Goal: Task Accomplishment & Management: Use online tool/utility

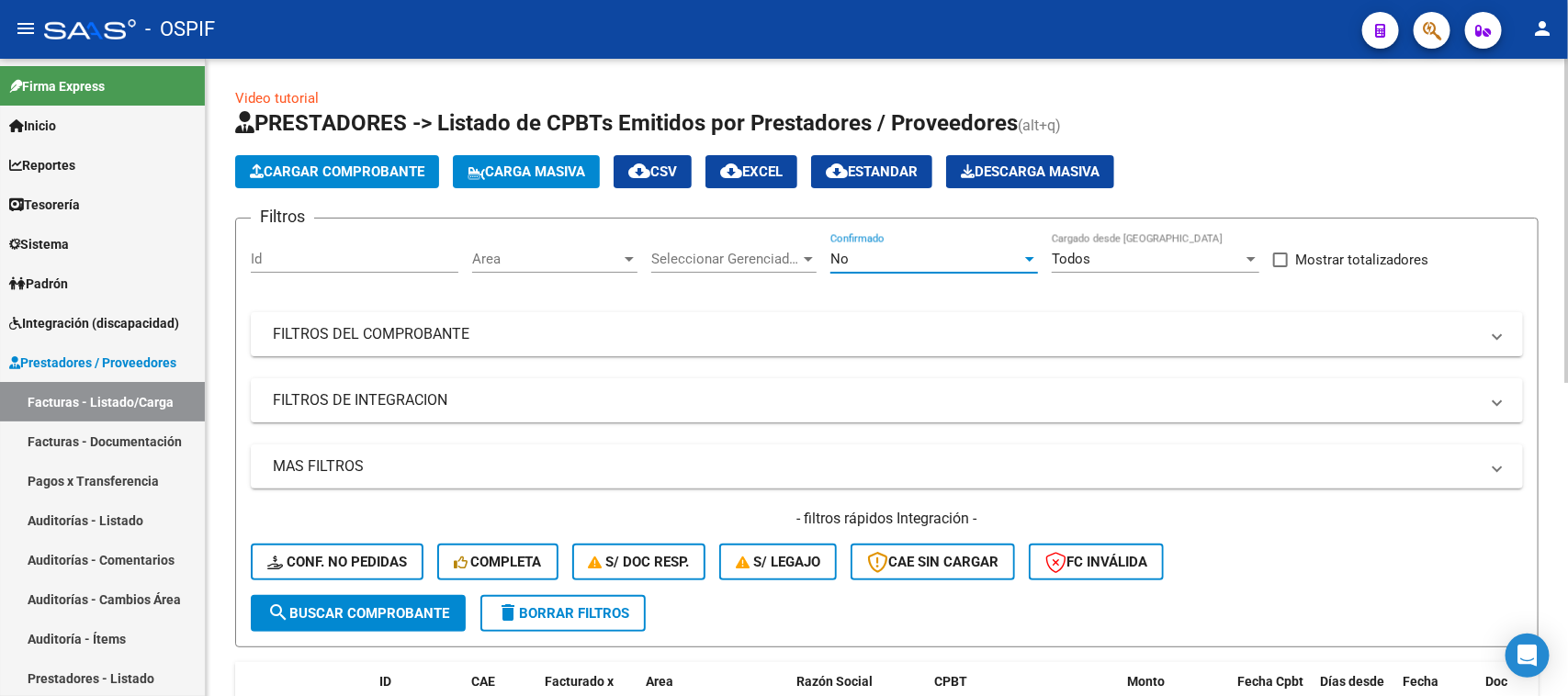
click at [1025, 262] on div at bounding box center [1029, 258] width 16 height 14
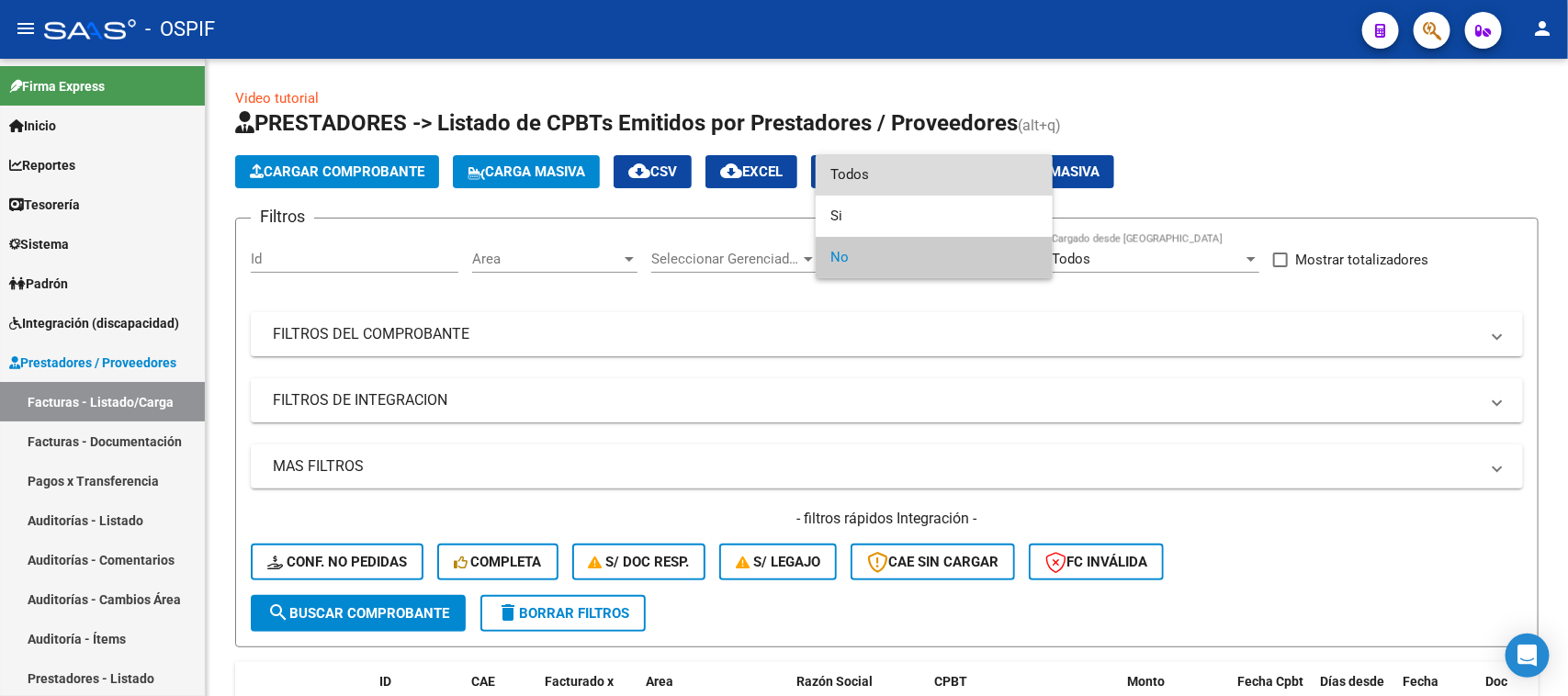
click at [903, 190] on span "Todos" at bounding box center [934, 175] width 207 height 41
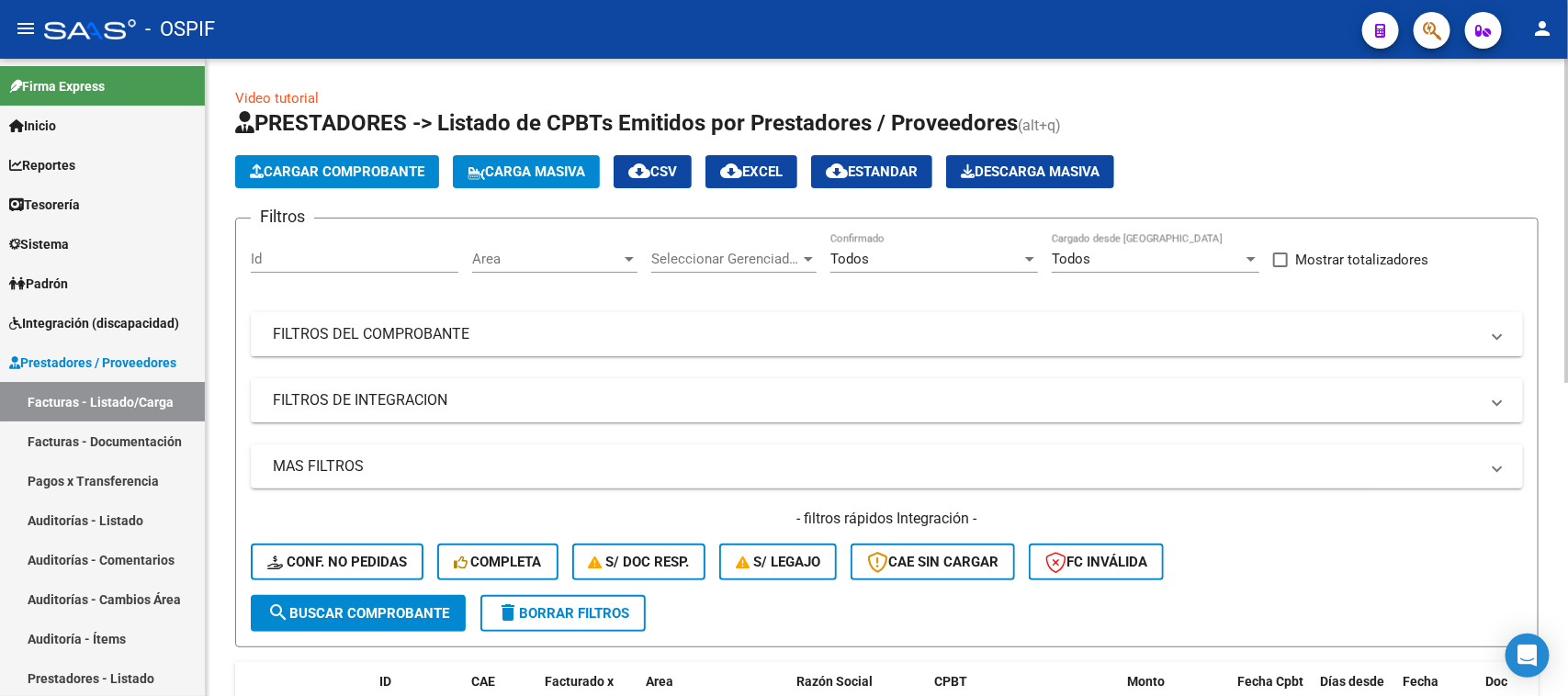
click at [505, 337] on mat-panel-title "FILTROS DEL COMPROBANTE" at bounding box center [876, 334] width 1206 height 20
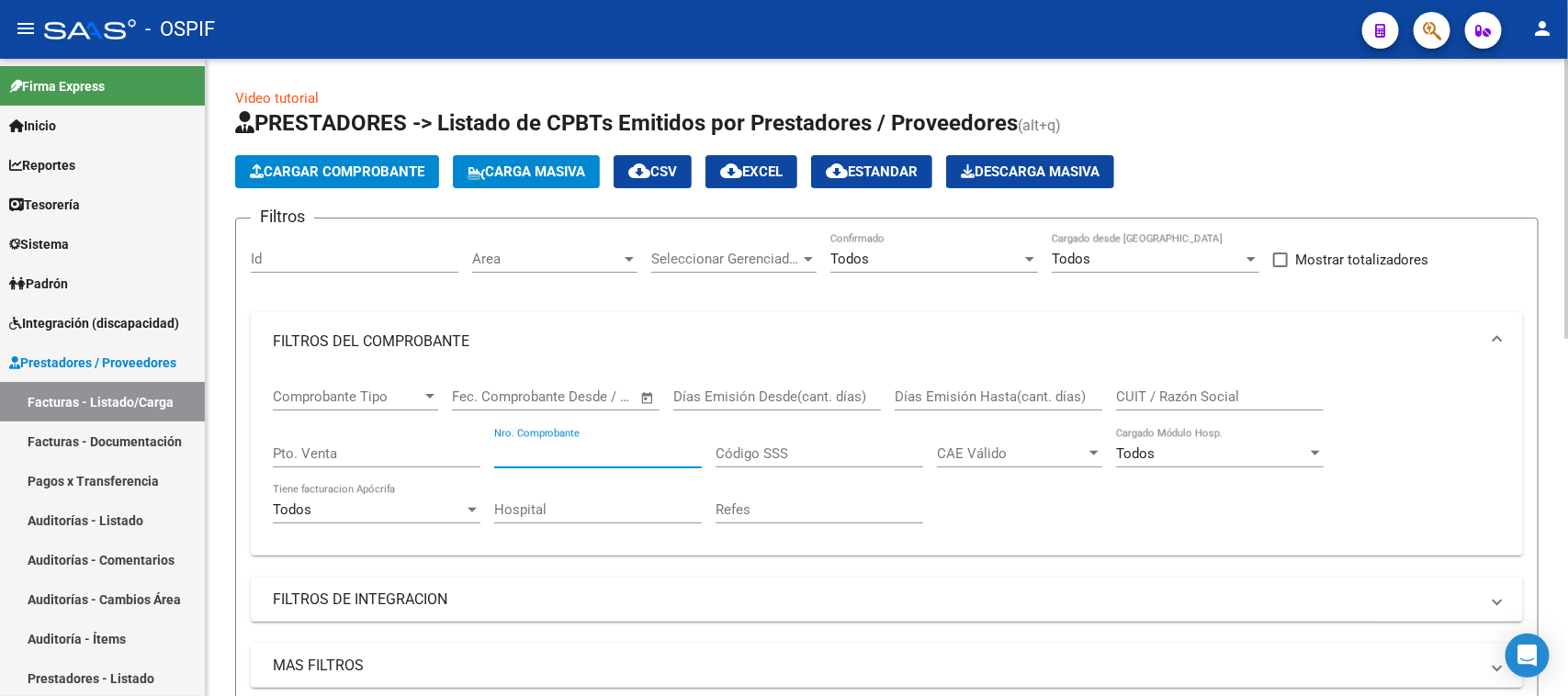
click at [639, 452] on input "Nro. Comprobante" at bounding box center [598, 453] width 207 height 16
click at [1393, 483] on div "Comprobante Tipo Comprobante Tipo Fecha inicio – Fecha fin Fec. Comprobante Des…" at bounding box center [886, 455] width 1228 height 170
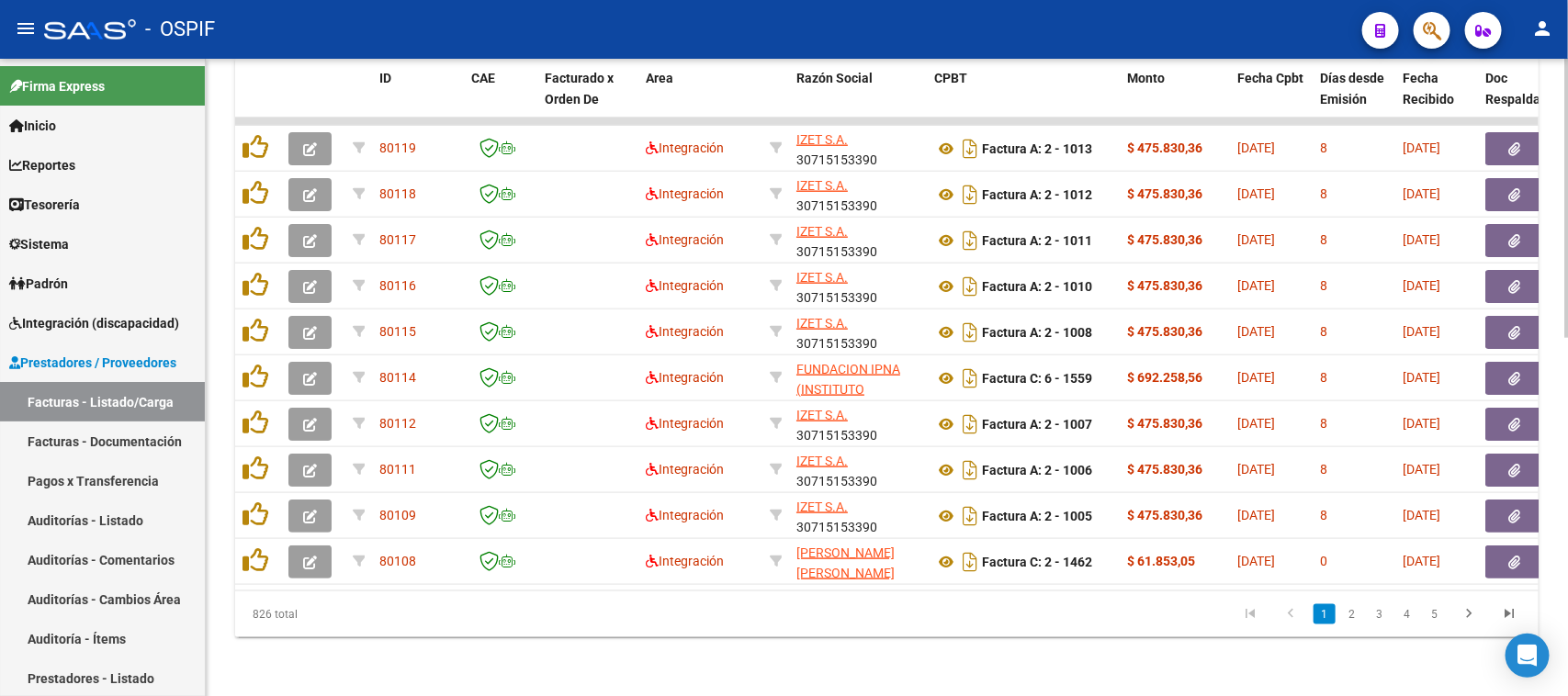
scroll to position [177, 0]
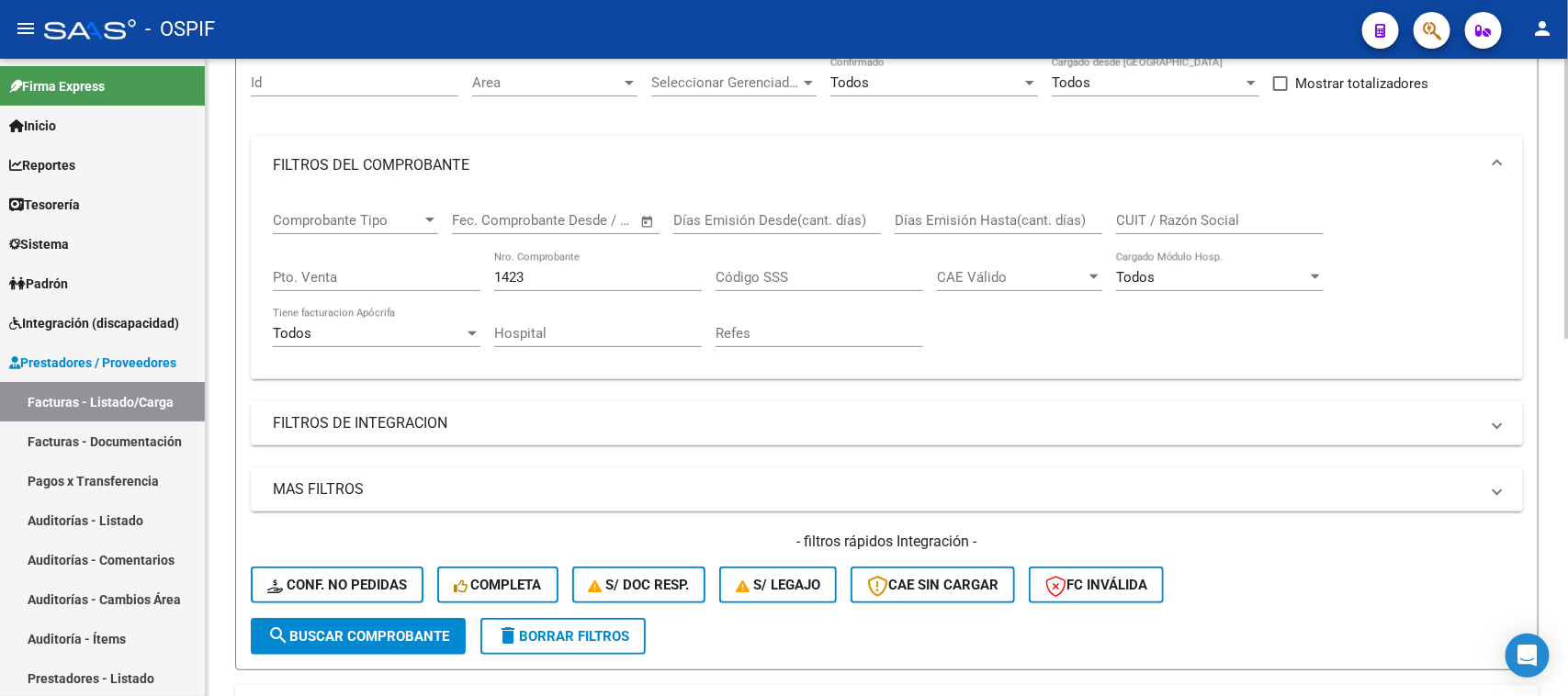
click at [1553, 259] on div "Video tutorial PRESTADORES -> Listado de CPBTs Emitidos por Prestadores / Prove…" at bounding box center [888, 603] width 1366 height 1440
drag, startPoint x: 1543, startPoint y: 301, endPoint x: 1545, endPoint y: 370, distance: 69.0
click at [1545, 370] on div "Video tutorial PRESTADORES -> Listado de CPBTs Emitidos por Prestadores / Prove…" at bounding box center [886, 603] width 1362 height 1440
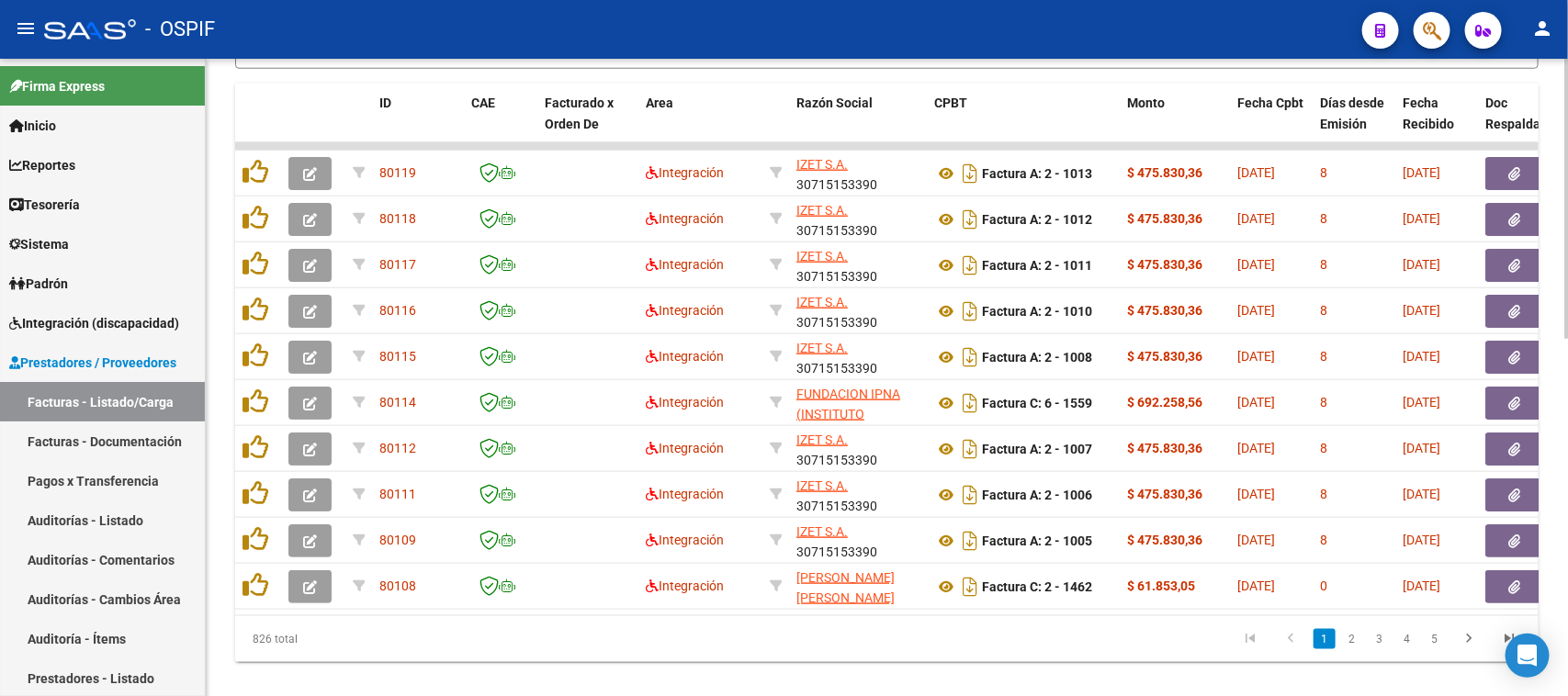
scroll to position [814, 0]
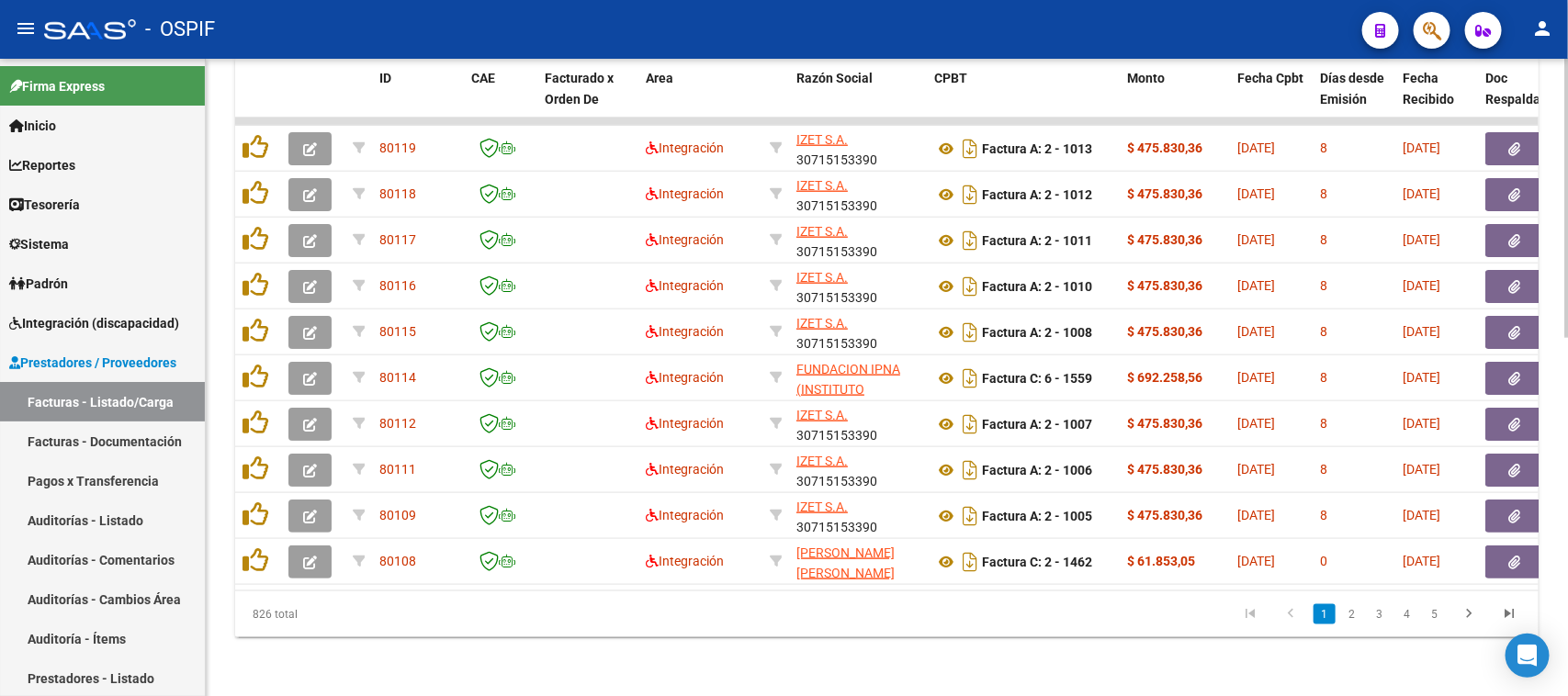
drag, startPoint x: 1562, startPoint y: 448, endPoint x: 1558, endPoint y: 236, distance: 212.0
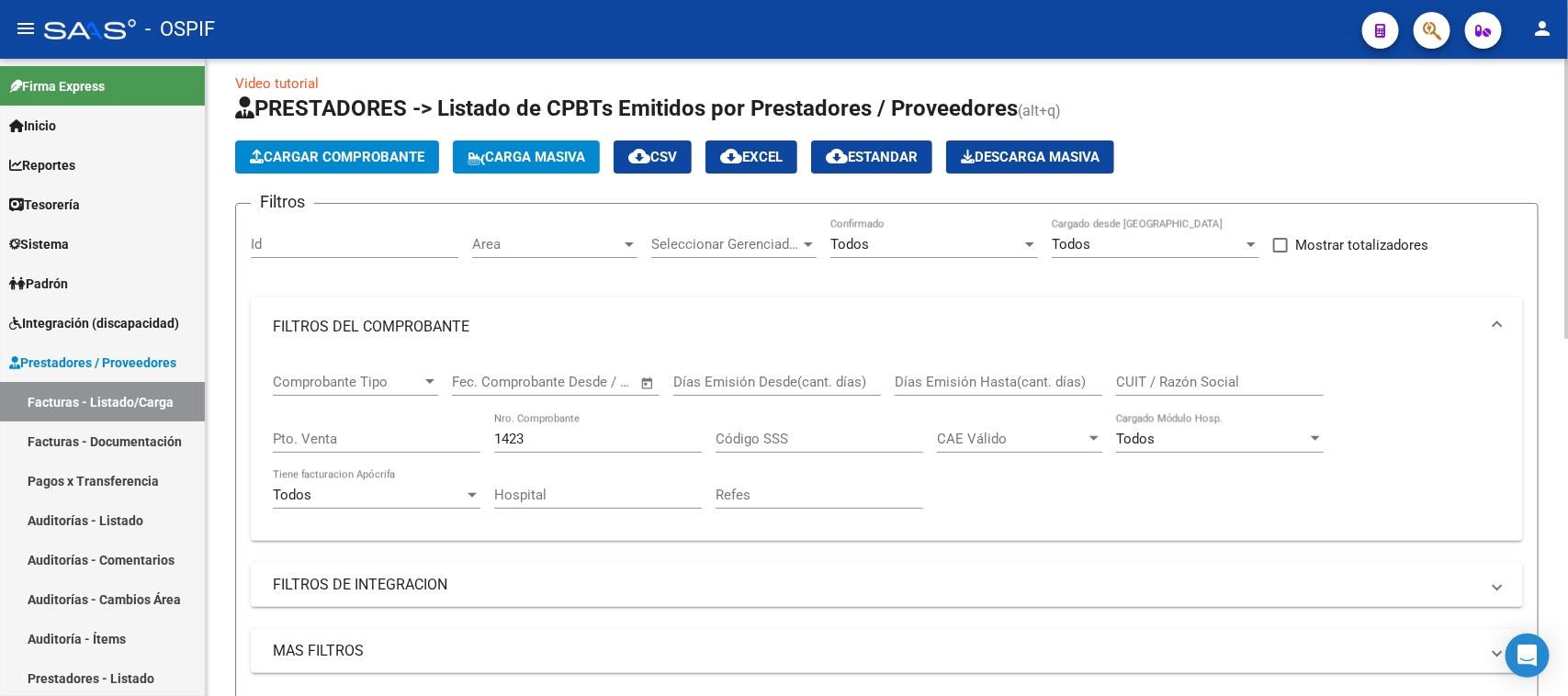
scroll to position [0, 0]
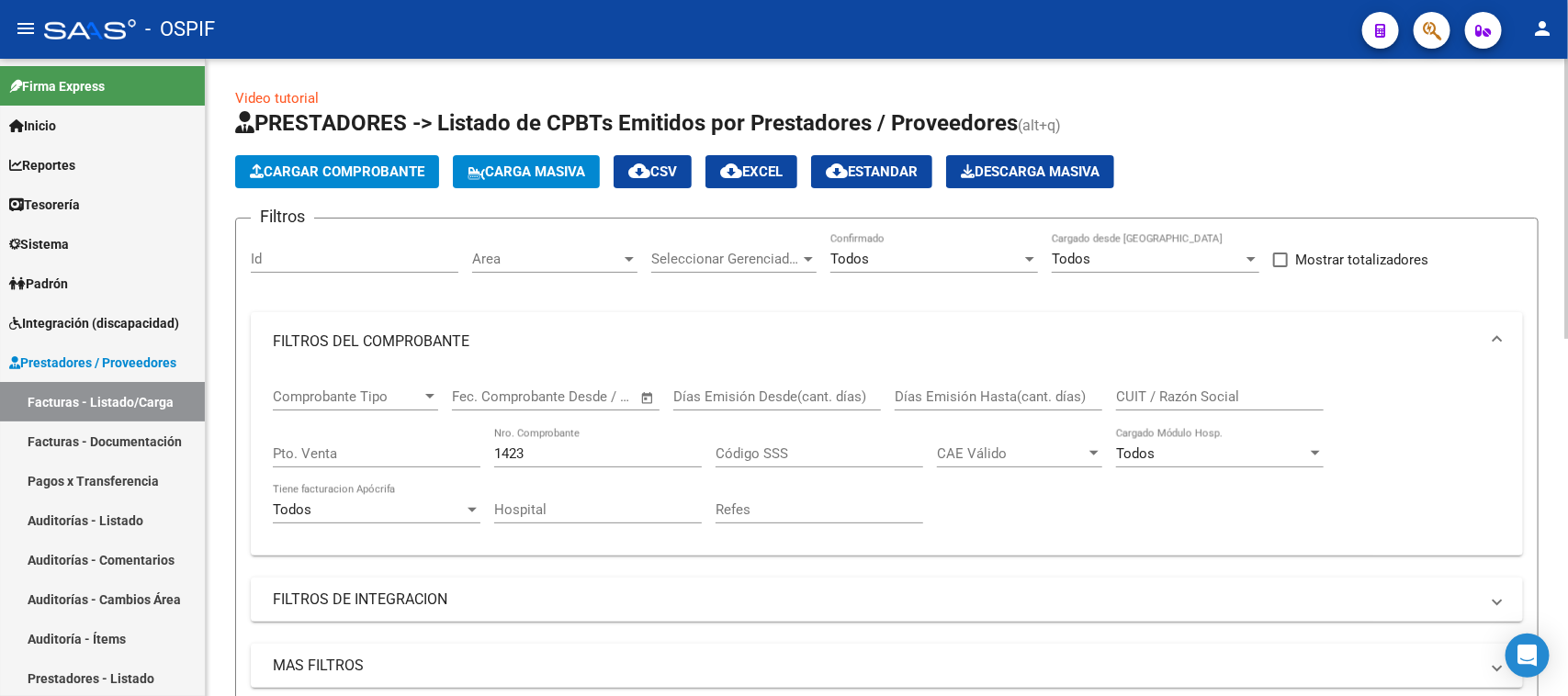
drag, startPoint x: 558, startPoint y: 450, endPoint x: 461, endPoint y: 389, distance: 114.6
click at [461, 428] on div "Comprobante Tipo Comprobante Tipo Fecha inicio – Fecha fin Fec. Comprobante Des…" at bounding box center [886, 455] width 1228 height 170
type input "1423"
click at [1012, 657] on mat-panel-title "MAS FILTROS" at bounding box center [876, 665] width 1206 height 20
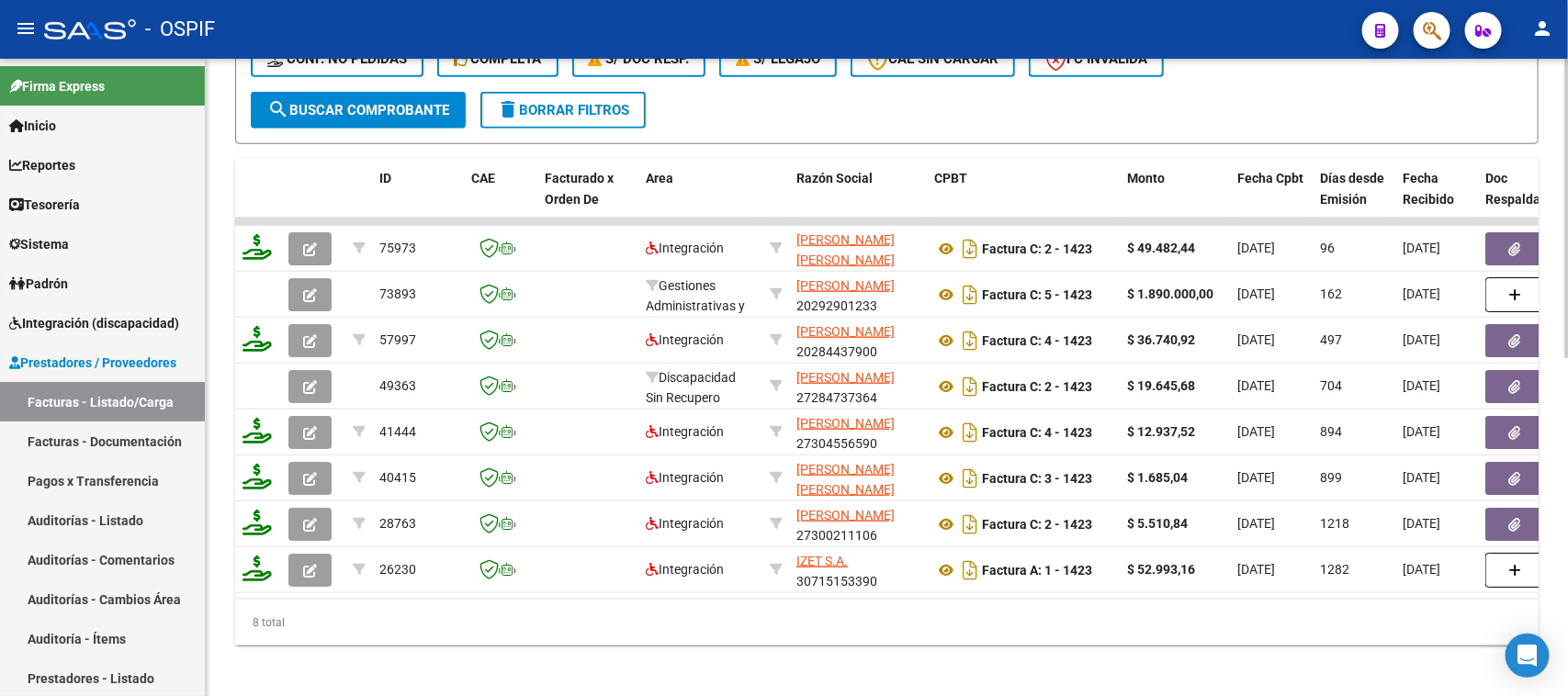
scroll to position [723, 0]
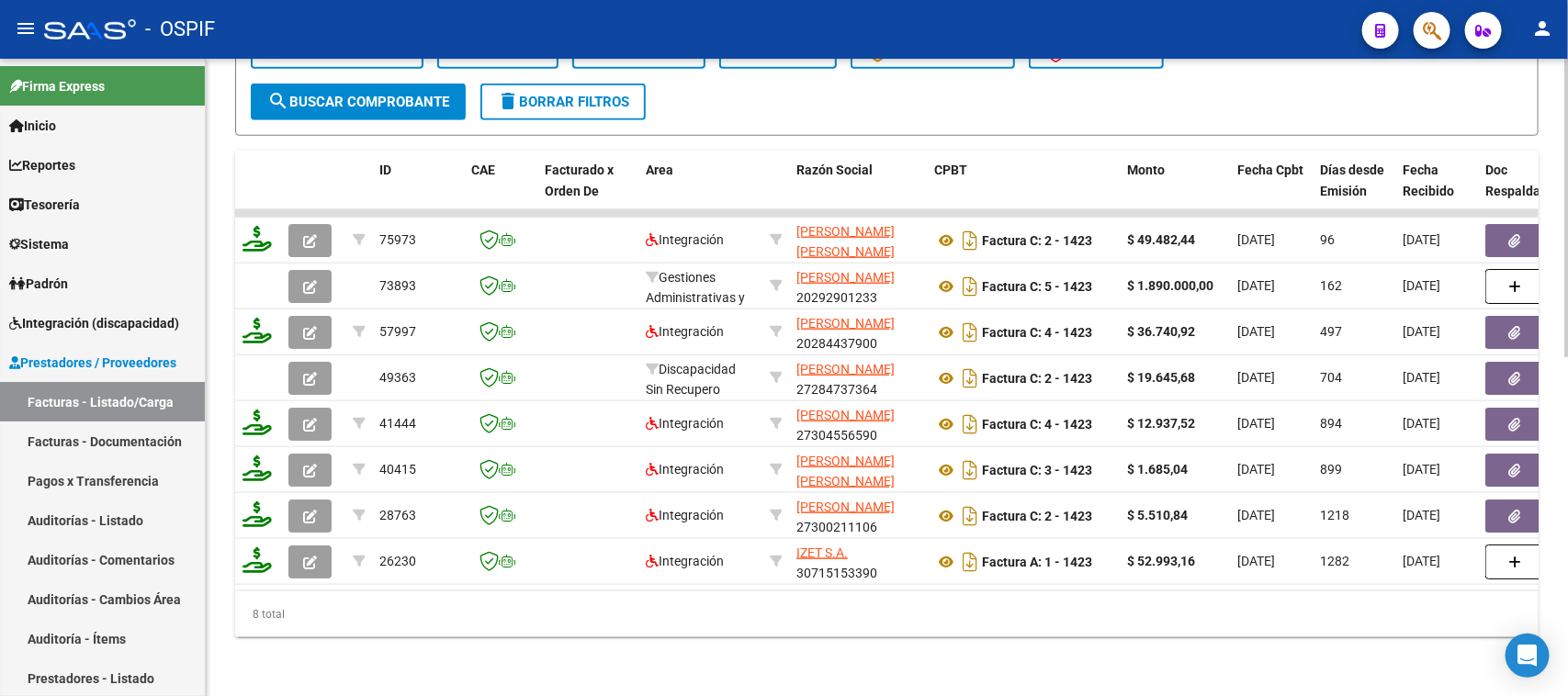
click at [1549, 695] on html "menu - OSPIF person Firma Express Inicio Instructivos Contacto OS Reportes Egre…" at bounding box center [784, 348] width 1568 height 696
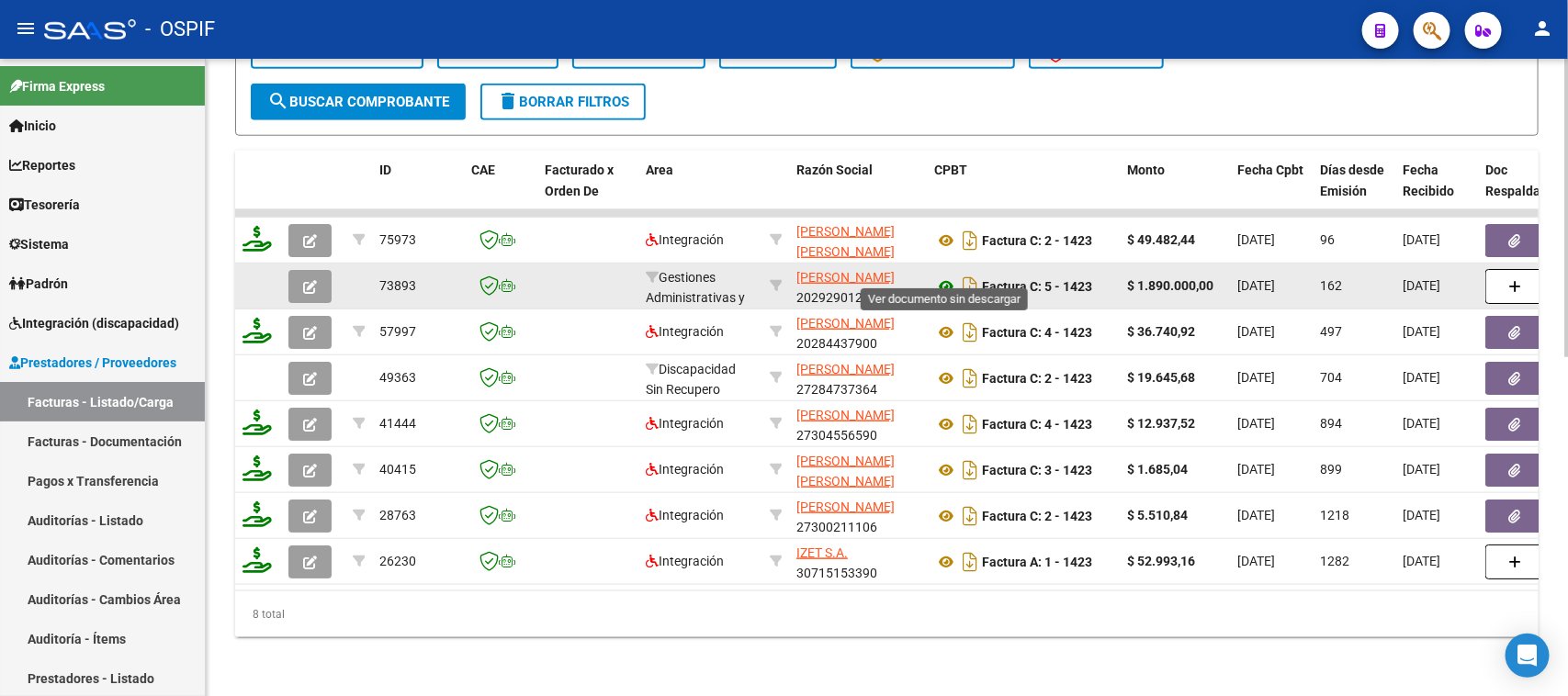
click at [938, 276] on icon at bounding box center [946, 286] width 24 height 22
